Goal: Task Accomplishment & Management: Use online tool/utility

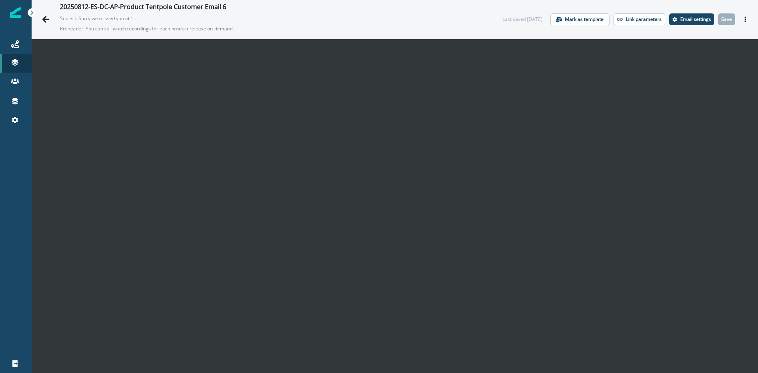
scroll to position [0, 0]
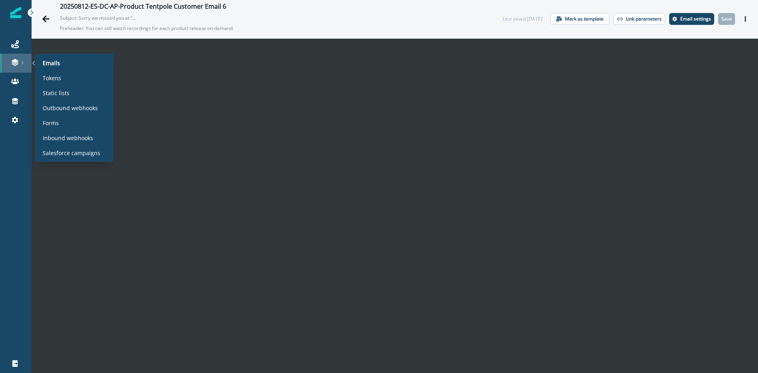
click at [8, 63] on div at bounding box center [15, 62] width 25 height 8
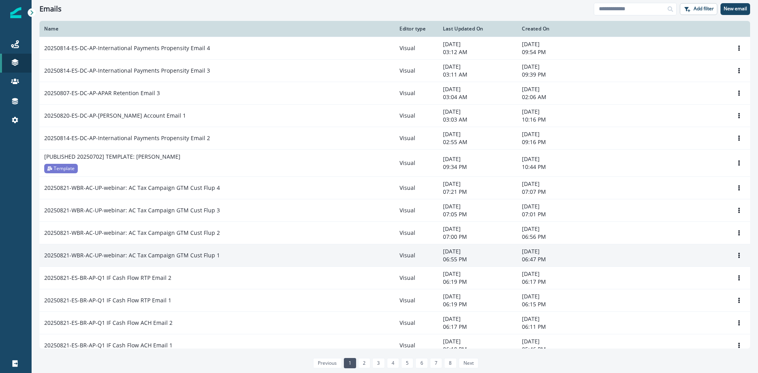
click at [197, 256] on p "20250821-WBR-AC-UP-webinar: AC Tax Campaign GTM Cust Flup 1" at bounding box center [132, 255] width 176 height 8
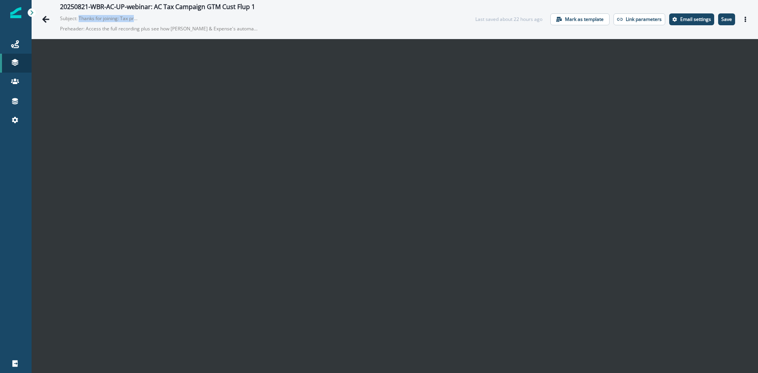
click at [721, 20] on p "Save" at bounding box center [726, 20] width 11 height 6
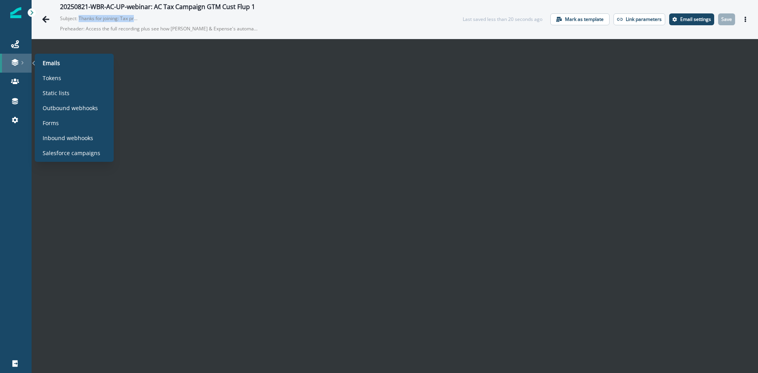
click at [8, 56] on link at bounding box center [16, 63] width 32 height 19
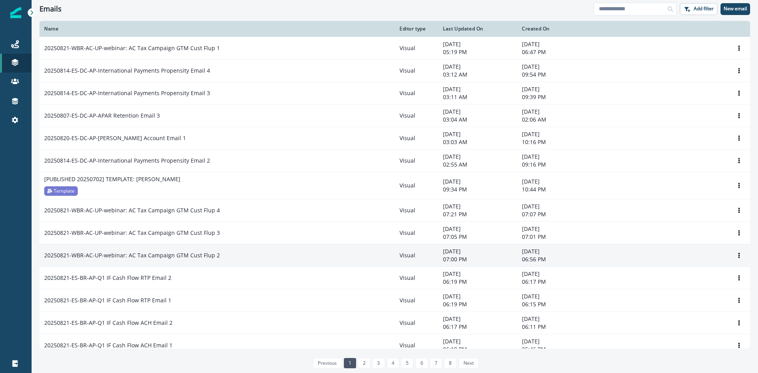
click at [124, 255] on p "20250821-WBR-AC-UP-webinar: AC Tax Campaign GTM Cust Flup 2" at bounding box center [132, 255] width 176 height 8
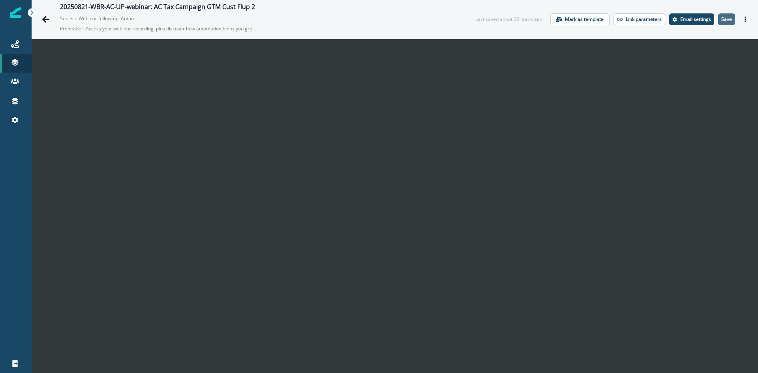
click at [720, 23] on button "Save" at bounding box center [726, 19] width 17 height 12
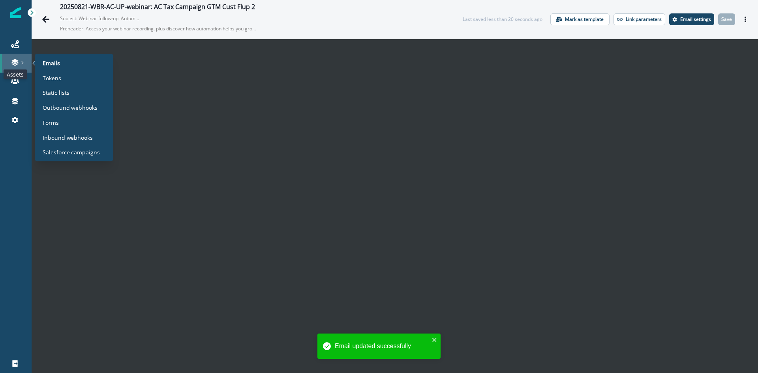
click at [19, 62] on icon at bounding box center [15, 62] width 8 height 8
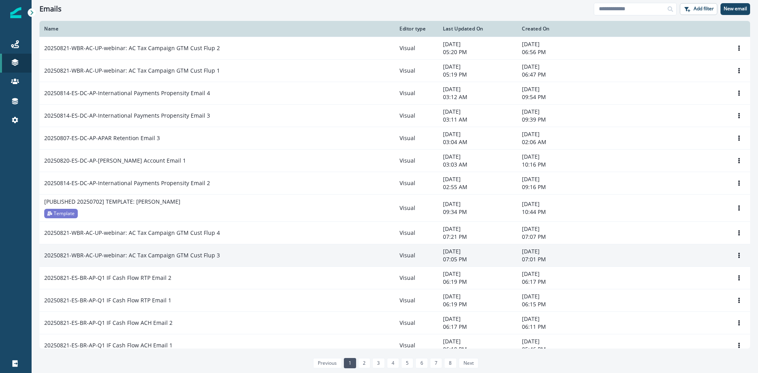
click at [194, 251] on td "20250821-WBR-AC-UP-webinar: AC Tax Campaign GTM Cust Flup 3" at bounding box center [216, 255] width 355 height 23
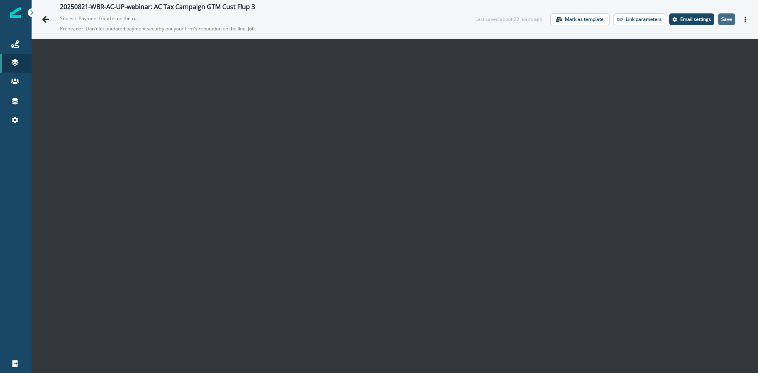
click at [719, 24] on button "Save" at bounding box center [726, 19] width 17 height 12
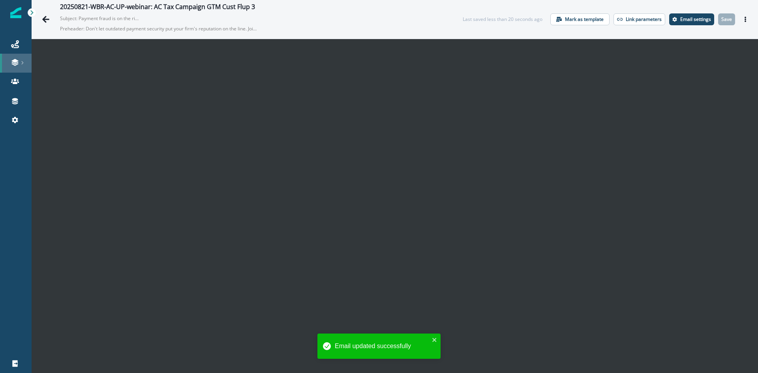
click at [13, 66] on icon at bounding box center [15, 62] width 8 height 8
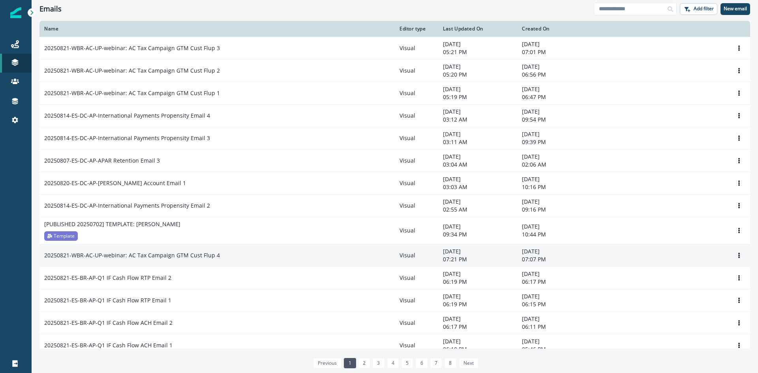
click at [188, 258] on p "20250821-WBR-AC-UP-webinar: AC Tax Campaign GTM Cust Flup 4" at bounding box center [132, 255] width 176 height 8
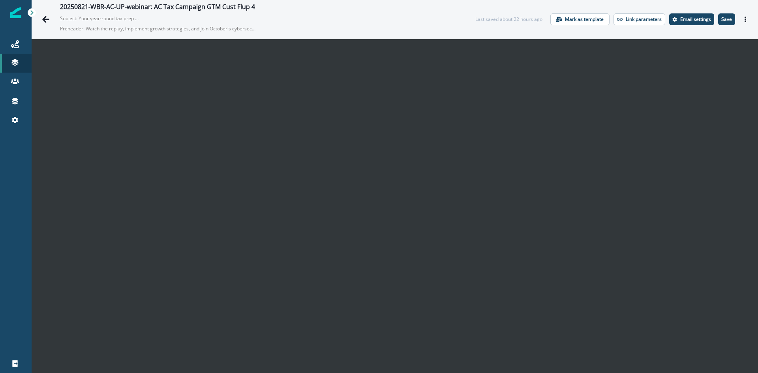
scroll to position [11, 0]
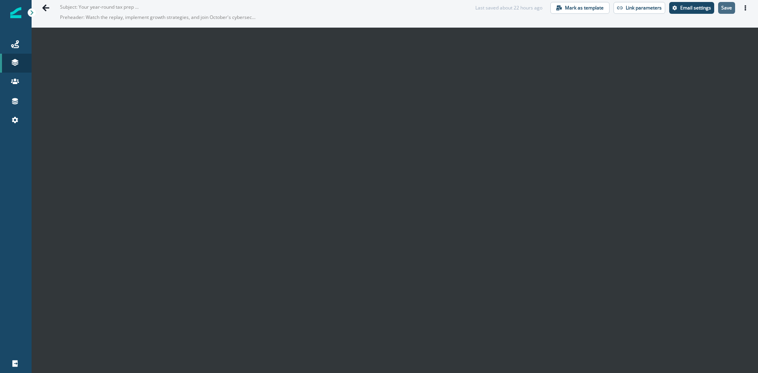
click at [726, 7] on p "Save" at bounding box center [726, 8] width 11 height 6
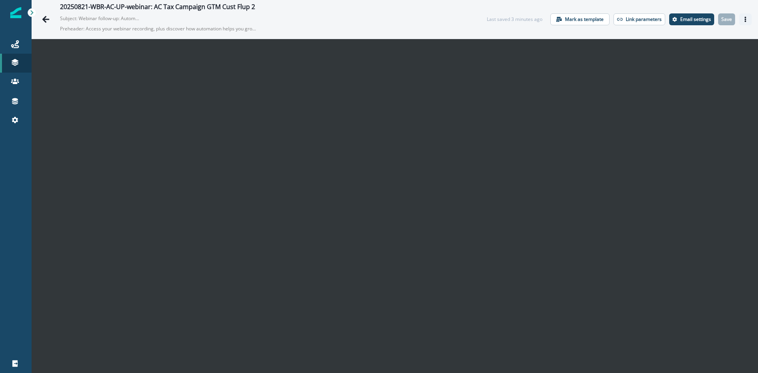
click at [744, 20] on icon "Actions" at bounding box center [745, 20] width 2 height 6
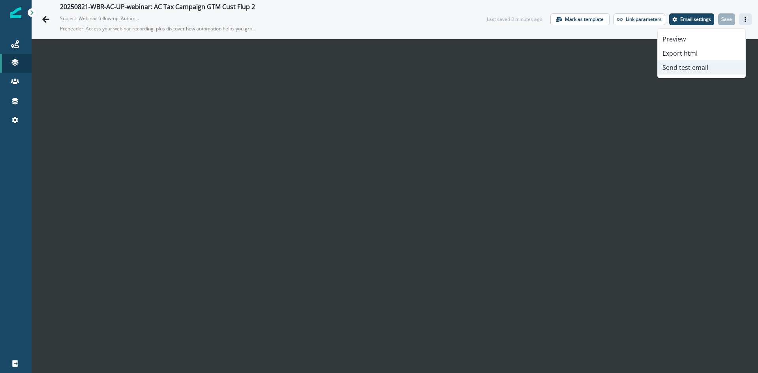
click at [691, 69] on button "Send test email" at bounding box center [702, 67] width 88 height 14
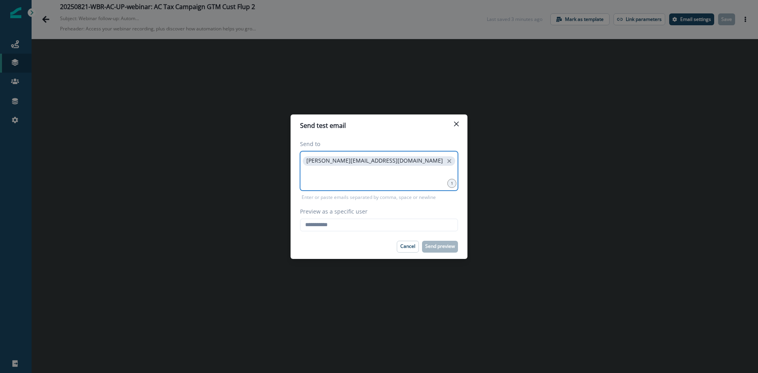
click at [316, 171] on input at bounding box center [379, 177] width 156 height 16
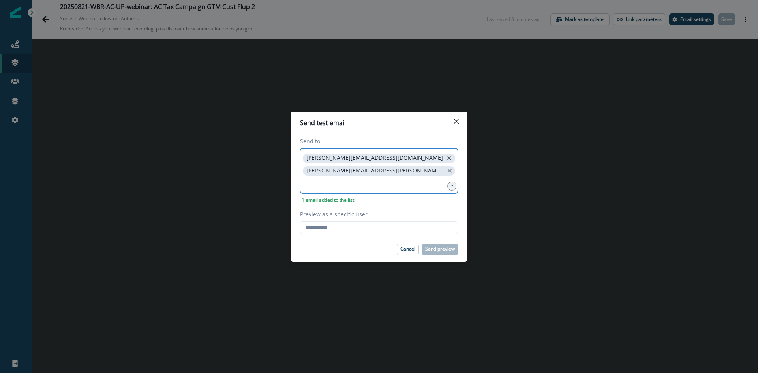
click at [446, 162] on icon "close" at bounding box center [449, 158] width 7 height 7
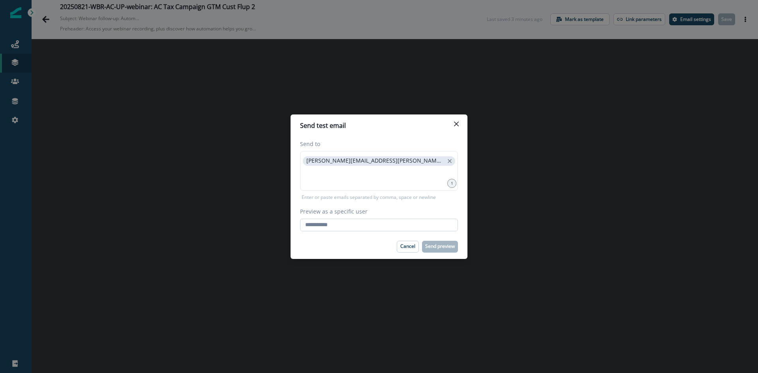
click at [340, 227] on input "Preview as a specific user" at bounding box center [379, 225] width 158 height 13
type input "**********"
click at [434, 242] on button "Send preview" at bounding box center [440, 247] width 36 height 12
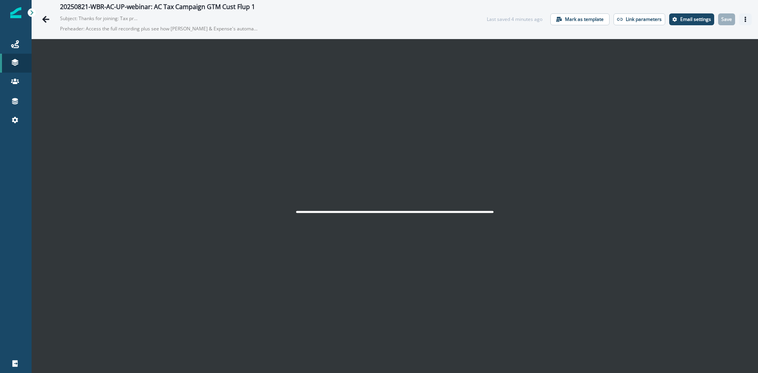
click at [744, 19] on icon "Actions" at bounding box center [745, 20] width 2 height 6
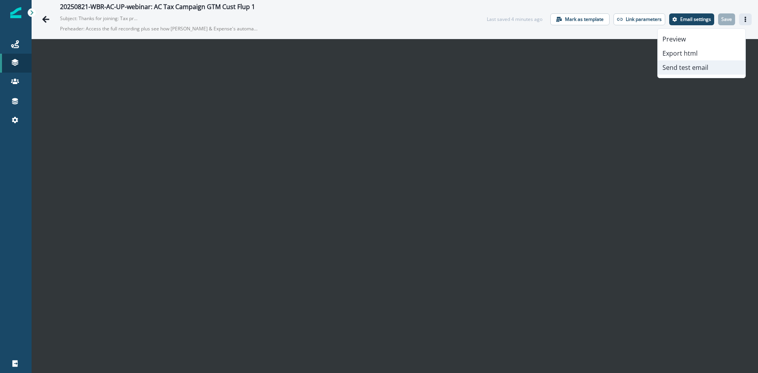
click at [688, 69] on button "Send test email" at bounding box center [702, 67] width 88 height 14
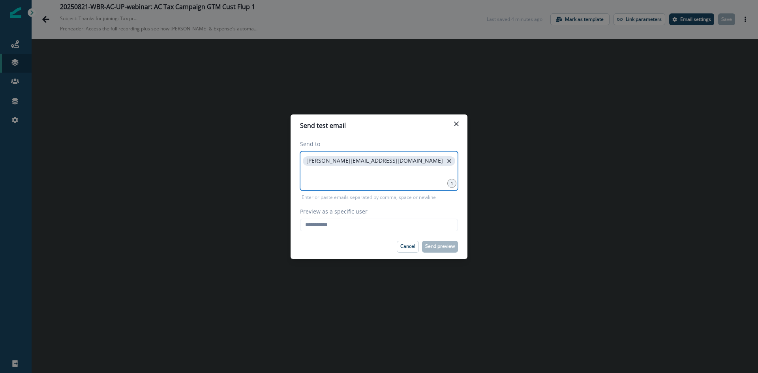
click at [446, 159] on icon "close" at bounding box center [449, 161] width 7 height 7
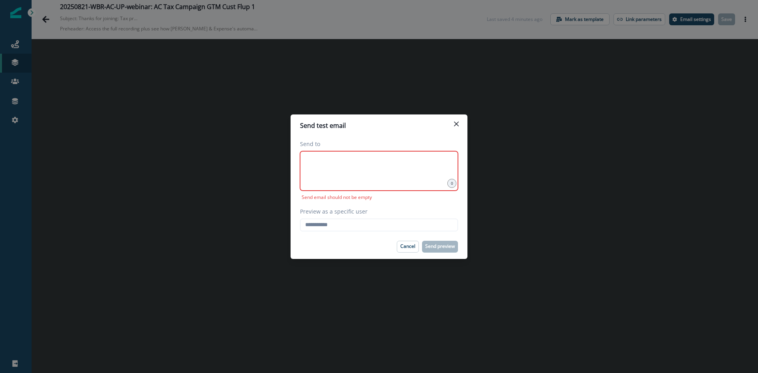
click at [361, 178] on div at bounding box center [379, 170] width 158 height 39
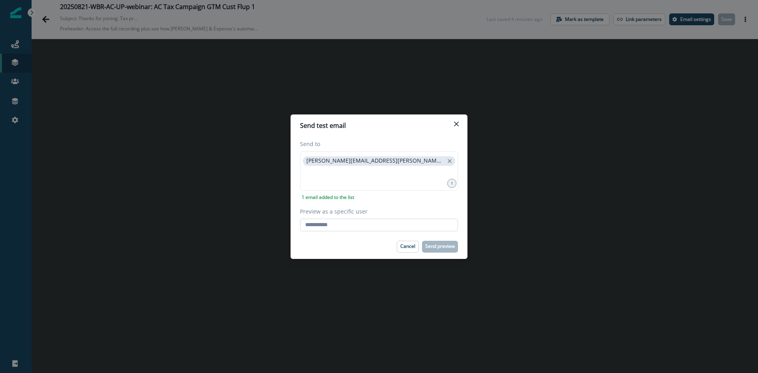
click at [341, 222] on input "Preview as a specific user" at bounding box center [379, 225] width 158 height 13
type input "**********"
click at [436, 249] on button "Send preview" at bounding box center [440, 247] width 36 height 12
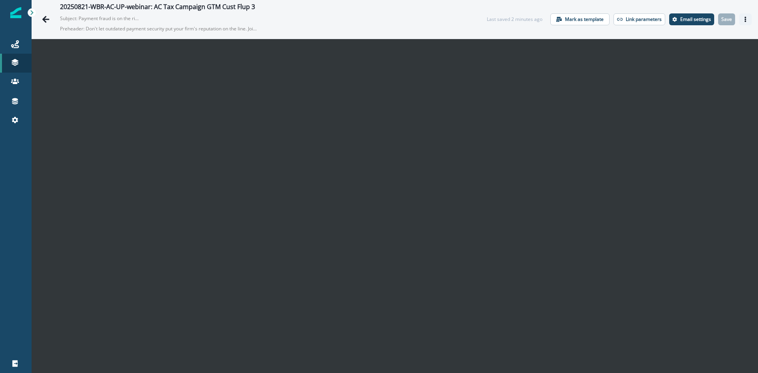
click at [743, 18] on icon "Actions" at bounding box center [746, 20] width 6 height 6
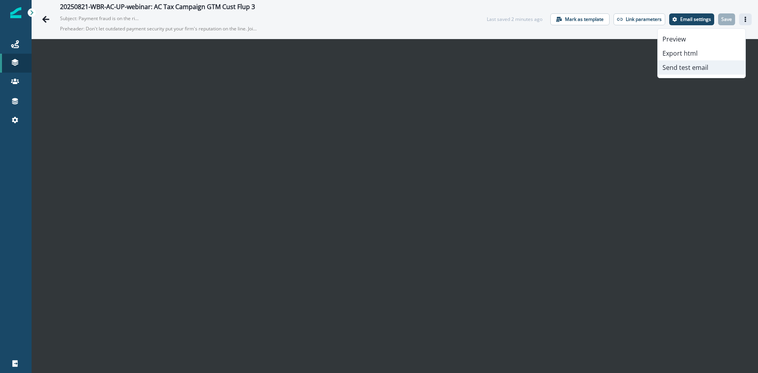
click at [709, 71] on button "Send test email" at bounding box center [702, 67] width 88 height 14
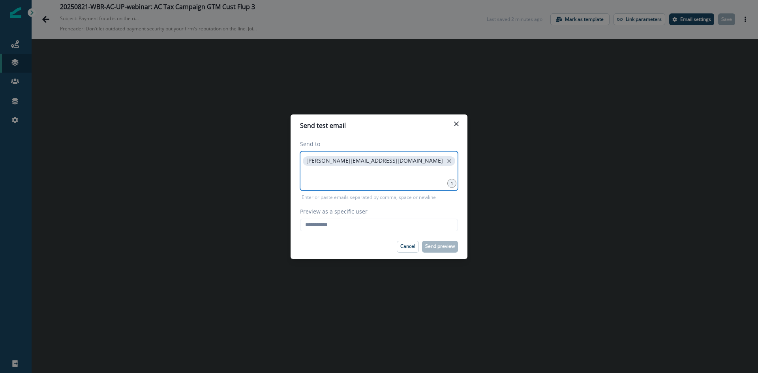
click at [375, 172] on input at bounding box center [379, 177] width 156 height 16
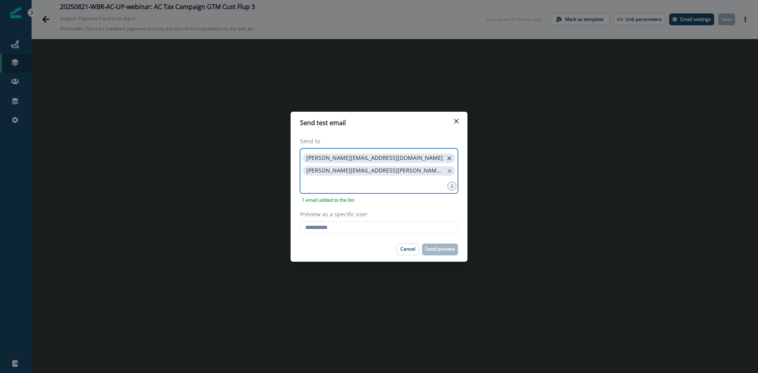
click at [446, 159] on icon "close" at bounding box center [449, 158] width 7 height 7
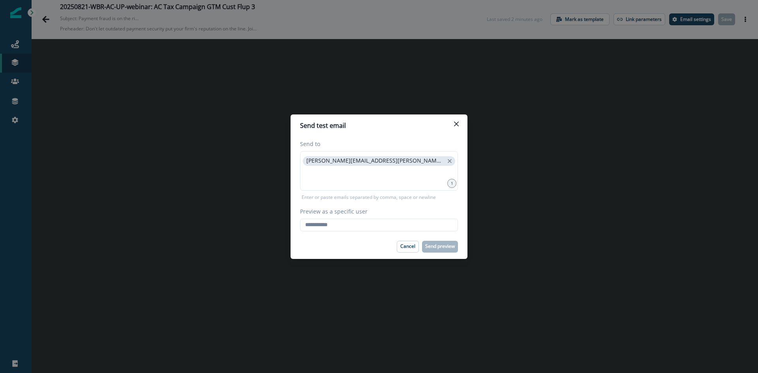
drag, startPoint x: 344, startPoint y: 227, endPoint x: 344, endPoint y: 231, distance: 4.0
click at [344, 228] on input "Preview as a specific user" at bounding box center [379, 225] width 158 height 13
type input "**********"
click at [435, 246] on p "Send preview" at bounding box center [440, 247] width 30 height 6
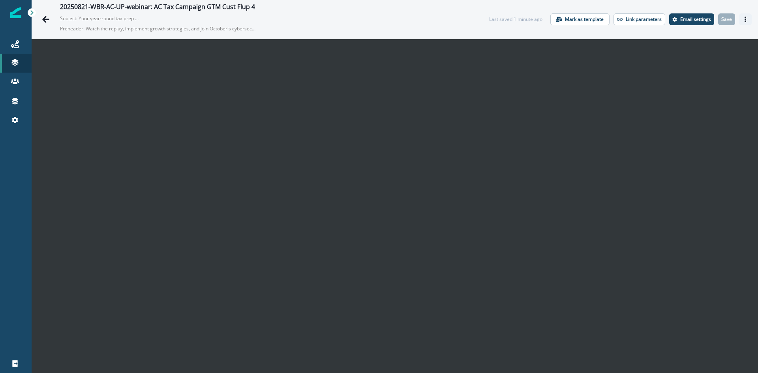
click at [739, 19] on button "Actions" at bounding box center [745, 19] width 13 height 12
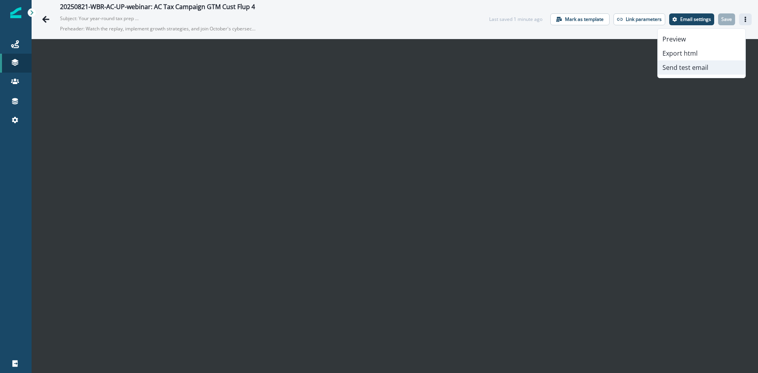
click at [686, 69] on button "Send test email" at bounding box center [702, 67] width 88 height 14
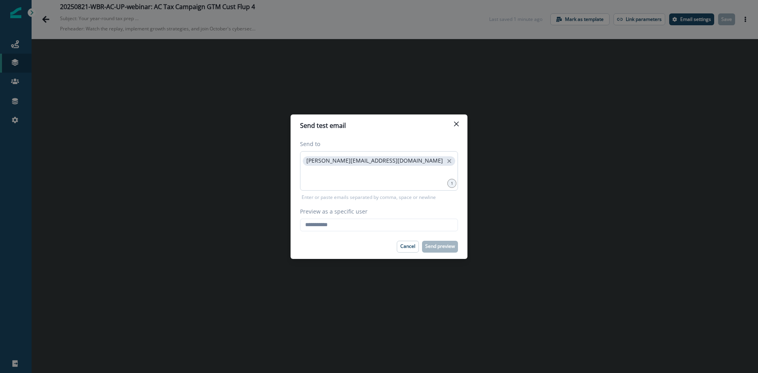
click at [373, 164] on div "[PERSON_NAME][EMAIL_ADDRESS][DOMAIN_NAME]" at bounding box center [379, 170] width 158 height 39
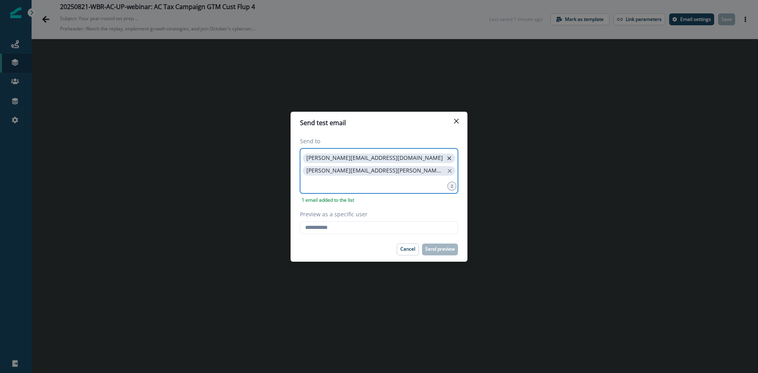
click at [446, 161] on icon "close" at bounding box center [449, 158] width 7 height 7
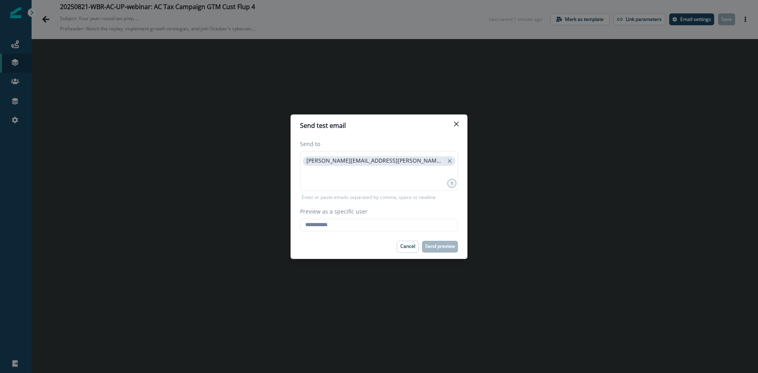
click at [330, 231] on div "Send to [PERSON_NAME][EMAIL_ADDRESS][PERSON_NAME][DOMAIN_NAME] 1 Enter or paste…" at bounding box center [379, 186] width 177 height 98
type input "**********"
click at [433, 246] on p "Send preview" at bounding box center [440, 247] width 30 height 6
